Goal: Transaction & Acquisition: Download file/media

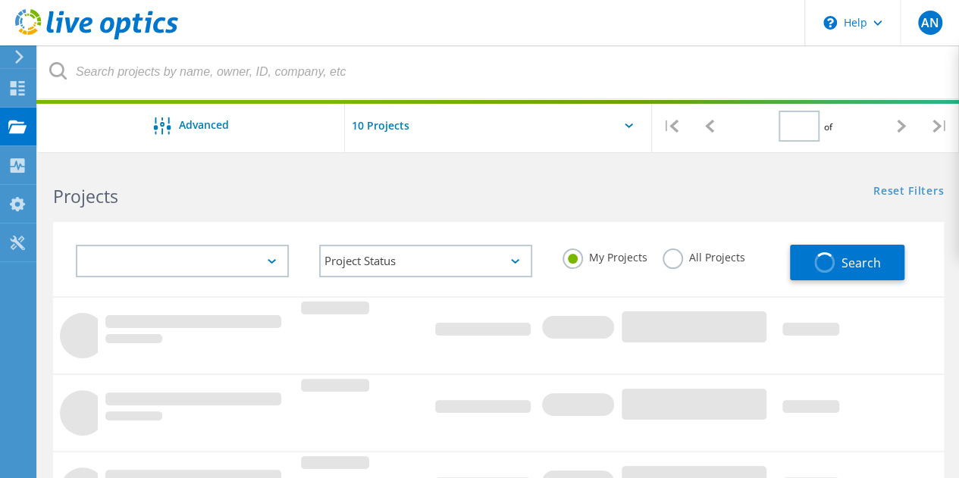
type input "1"
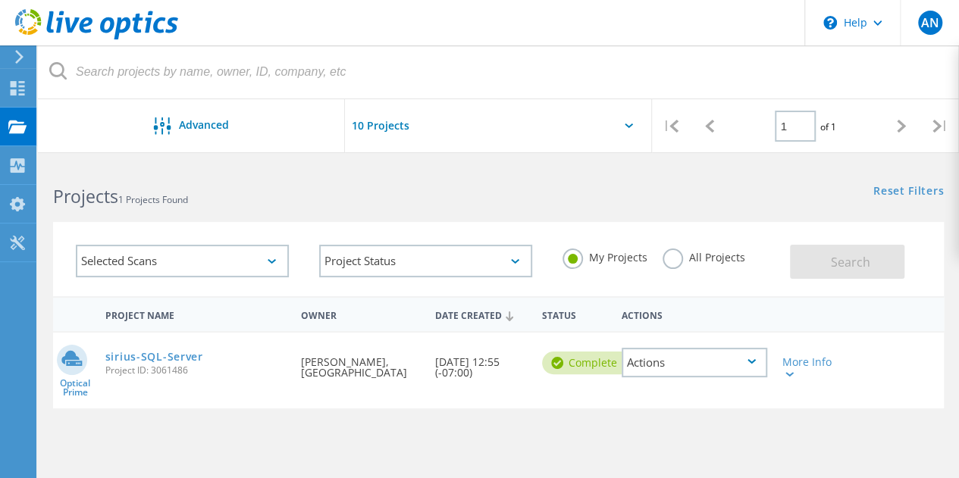
click at [26, 61] on div at bounding box center [16, 57] width 23 height 14
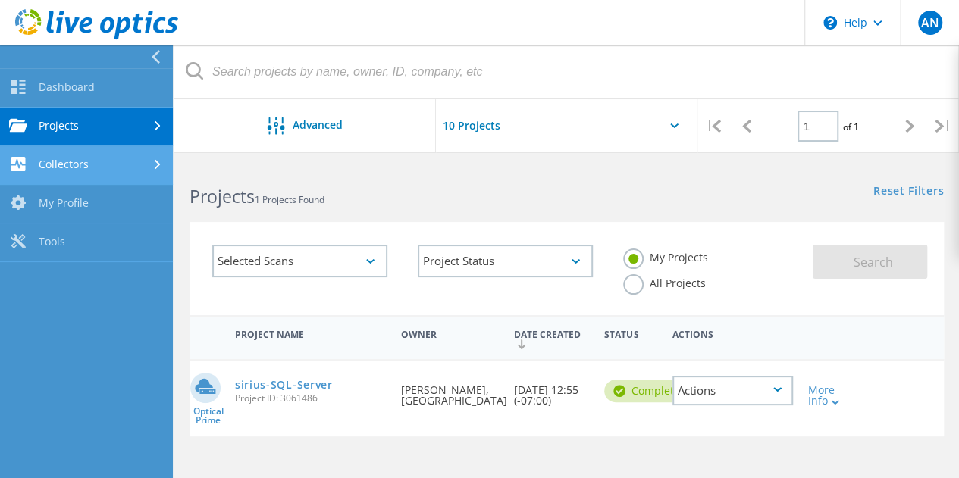
click at [105, 167] on link "Collectors" at bounding box center [86, 165] width 173 height 39
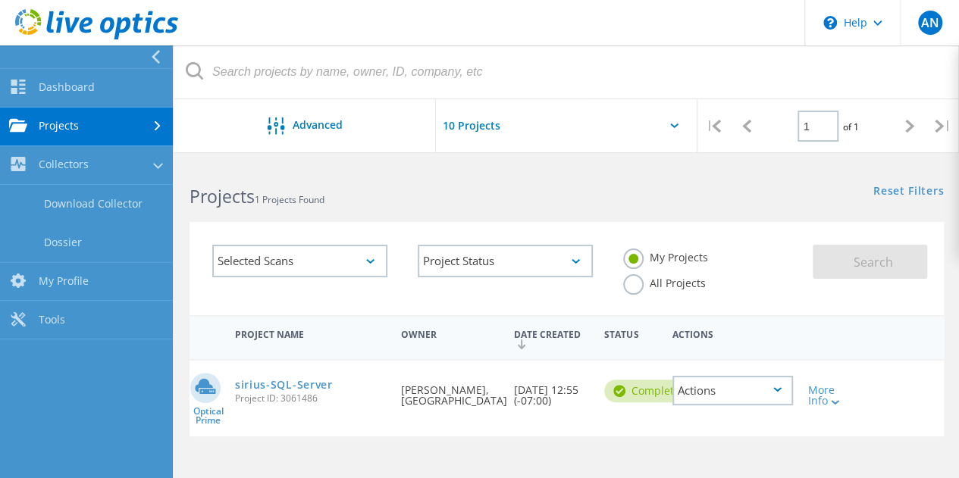
click at [92, 130] on link "Projects" at bounding box center [86, 127] width 173 height 39
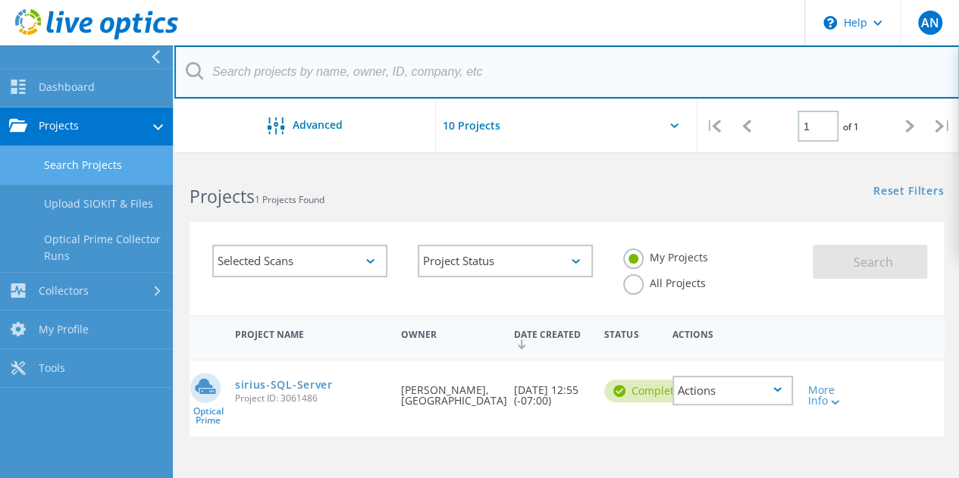
click at [559, 77] on input "text" at bounding box center [566, 71] width 785 height 53
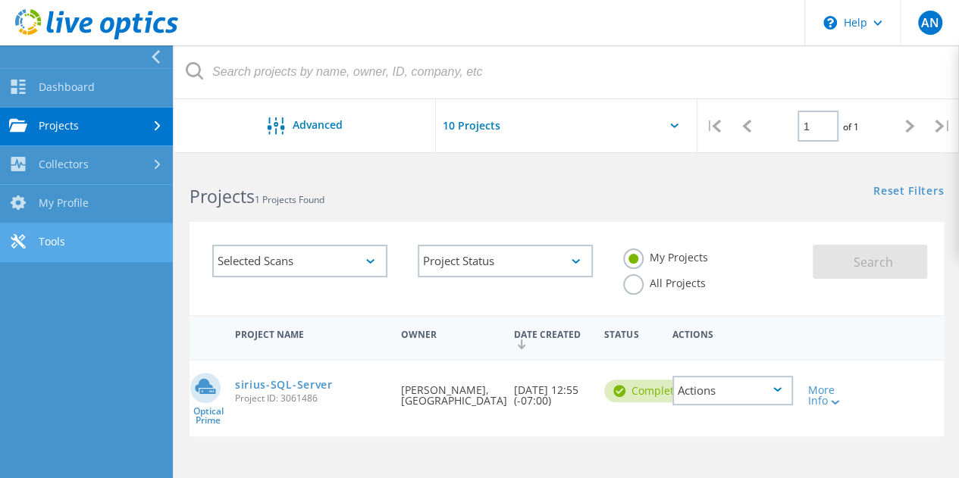
click at [59, 252] on link "Tools" at bounding box center [86, 243] width 173 height 39
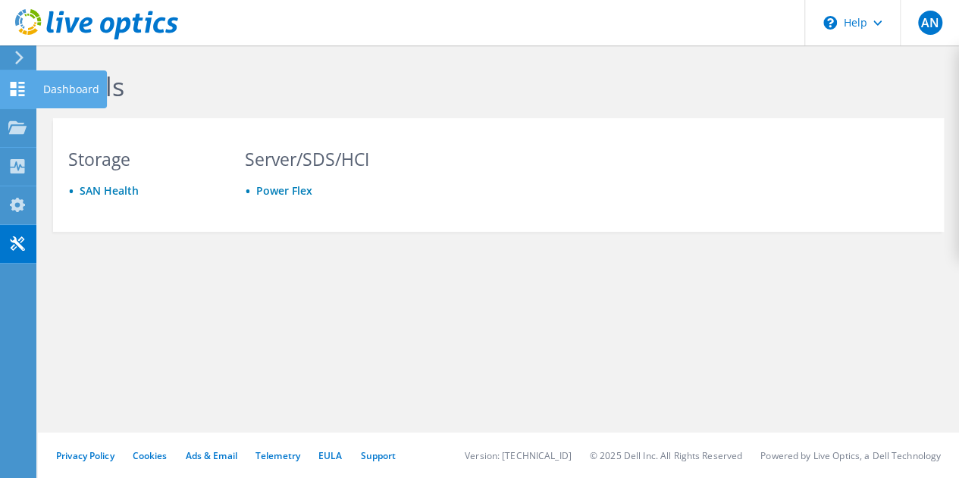
click at [18, 87] on icon at bounding box center [17, 89] width 18 height 14
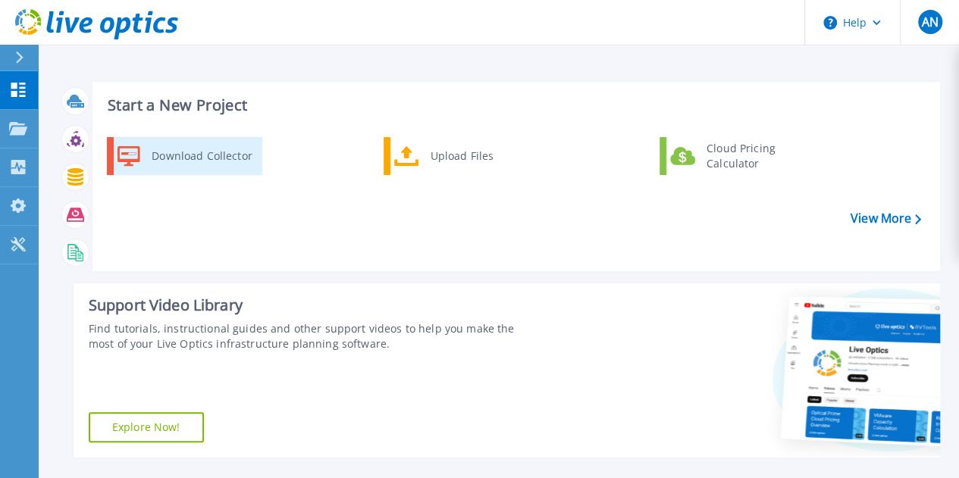
click at [216, 163] on div "Download Collector" at bounding box center [201, 156] width 114 height 30
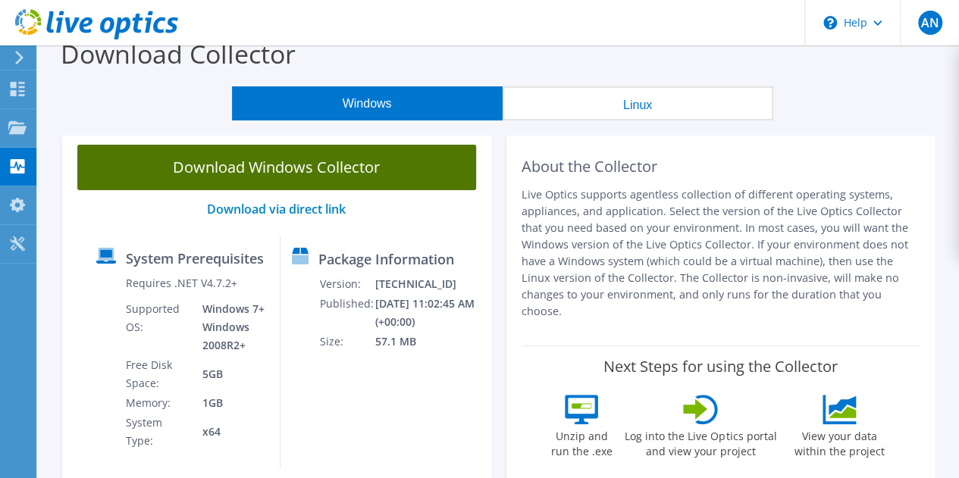
scroll to position [17, 0]
click at [302, 169] on link "Download Windows Collector" at bounding box center [276, 167] width 399 height 45
